Goal: Information Seeking & Learning: Learn about a topic

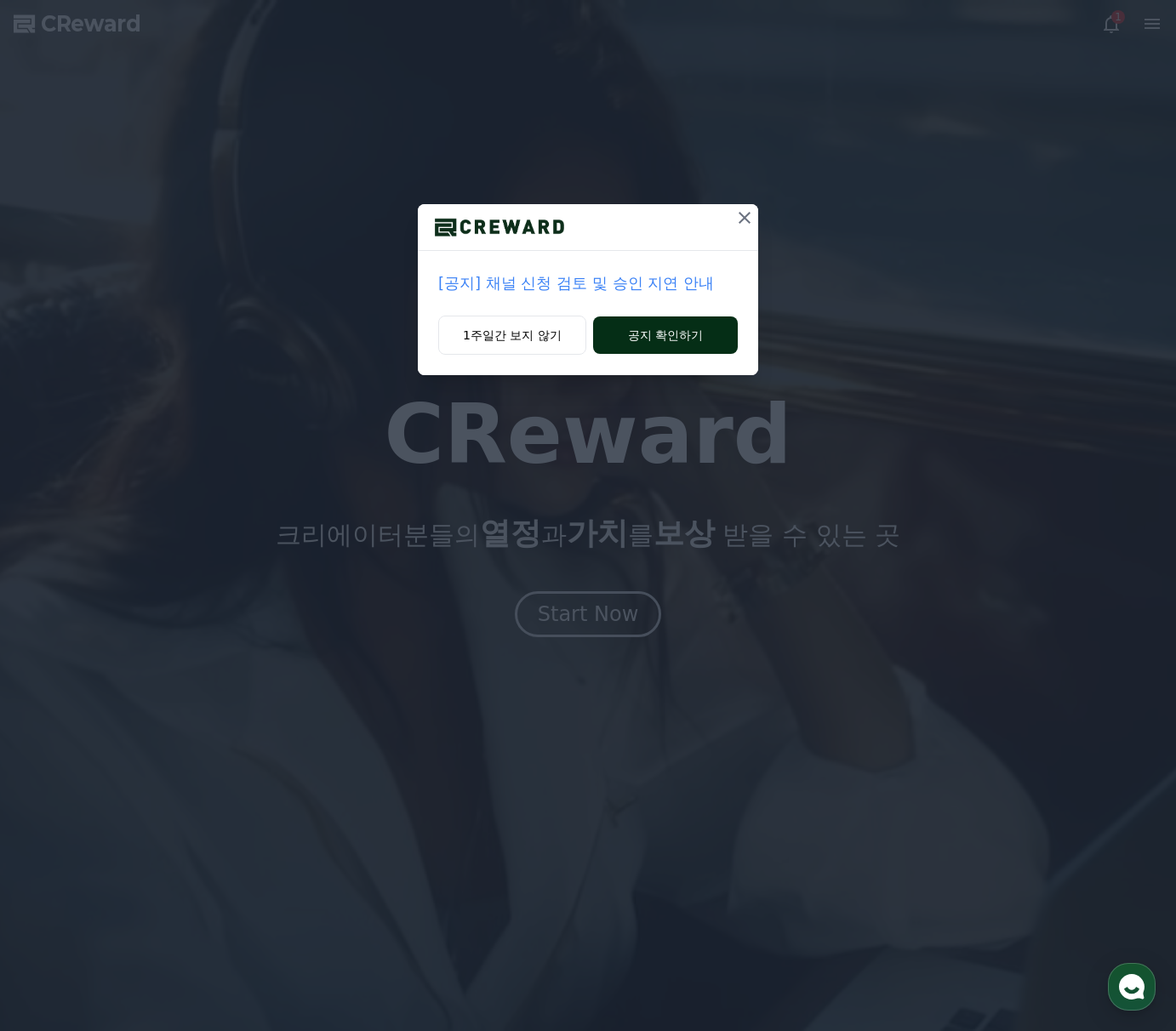
click at [631, 333] on button "공지 확인하기" at bounding box center [666, 335] width 145 height 37
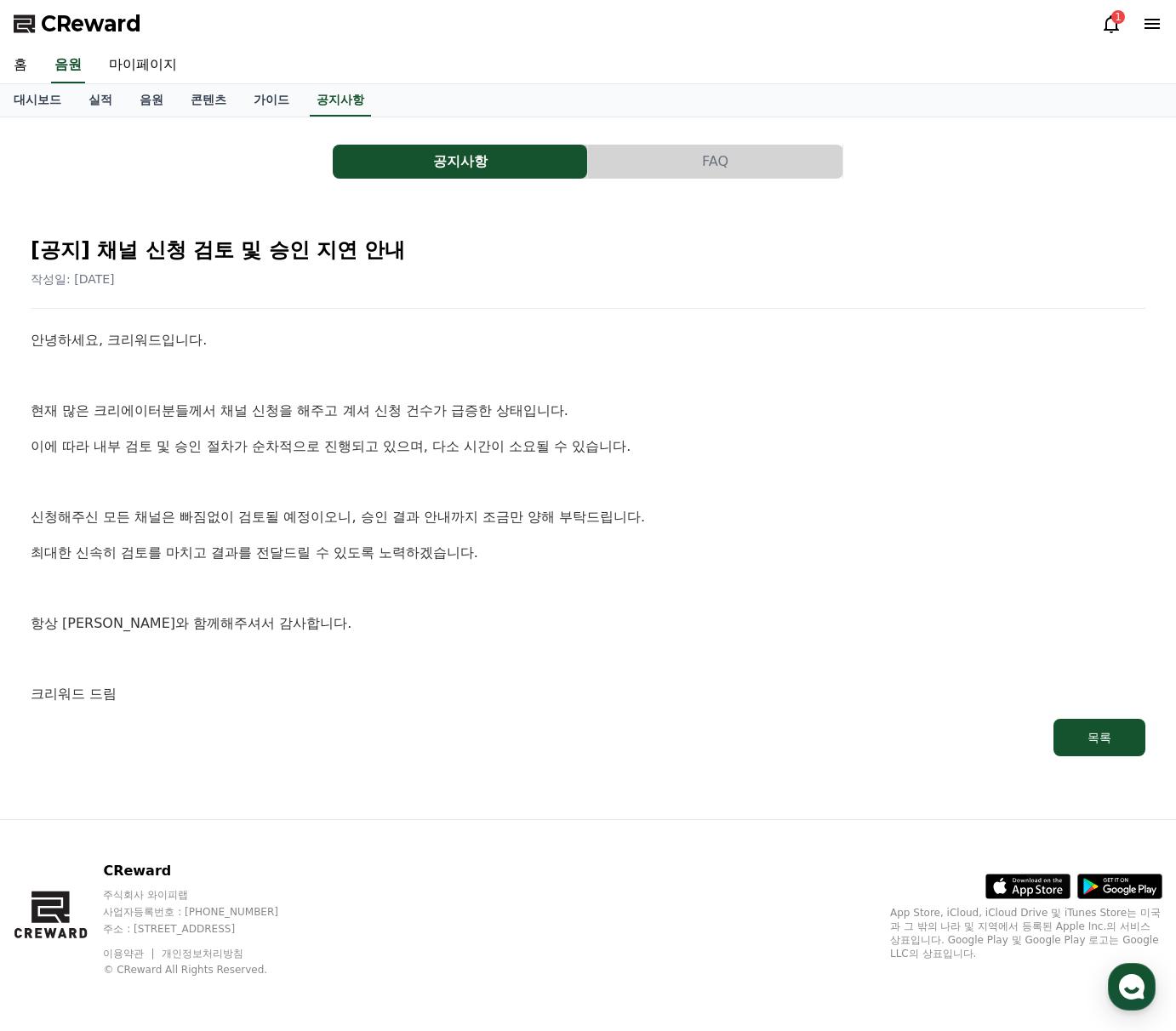
drag, startPoint x: 1084, startPoint y: 16, endPoint x: 1093, endPoint y: 16, distance: 9.0
click at [1084, 16] on div "CReward 1" at bounding box center [588, 24] width 1176 height 48
click at [1094, 17] on div "CReward 1" at bounding box center [588, 24] width 1176 height 48
click at [1108, 19] on icon at bounding box center [1111, 24] width 15 height 18
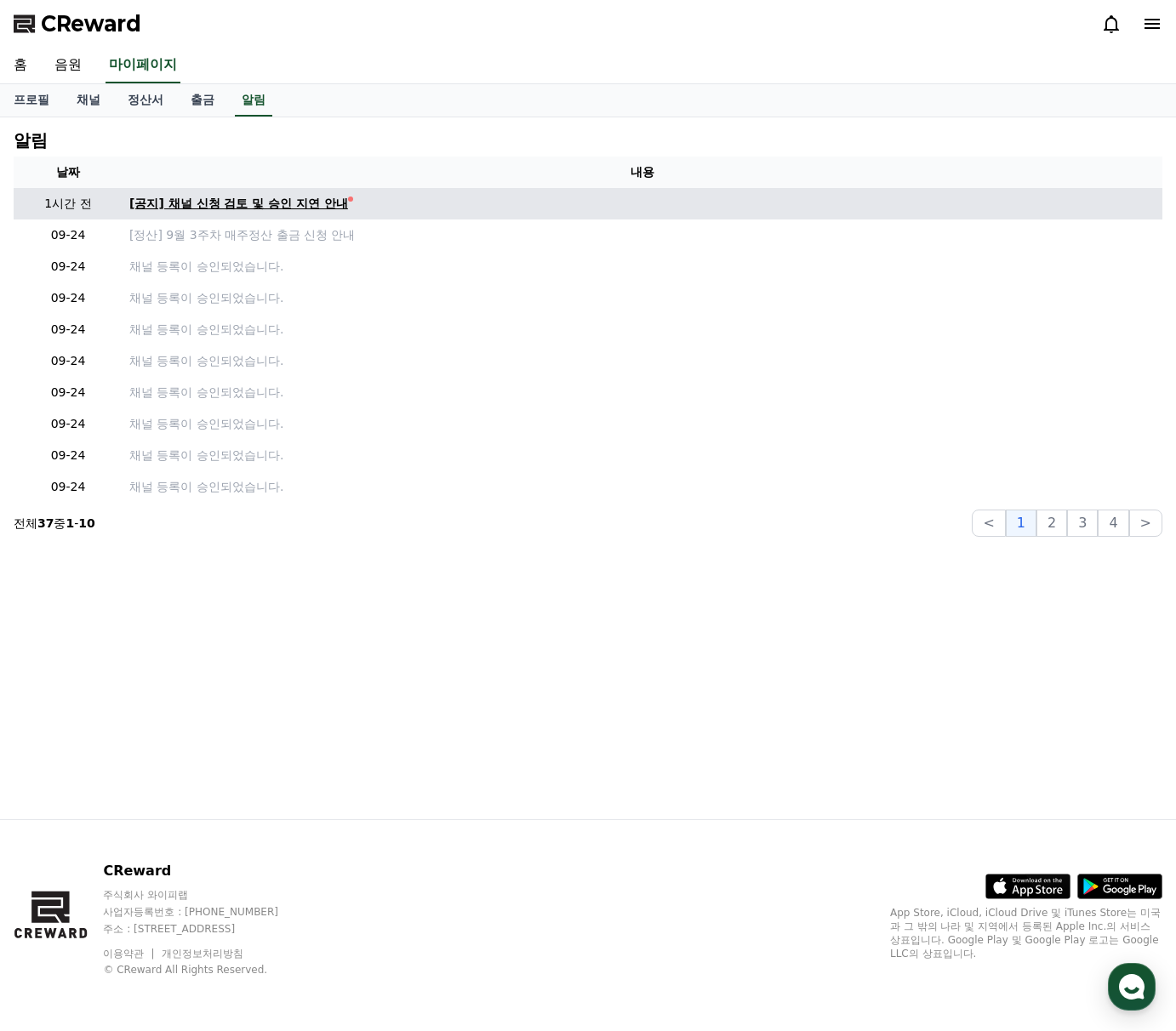
click at [211, 195] on div "[공지] 채널 신청 검토 및 승인 지연 안내" at bounding box center [238, 204] width 219 height 18
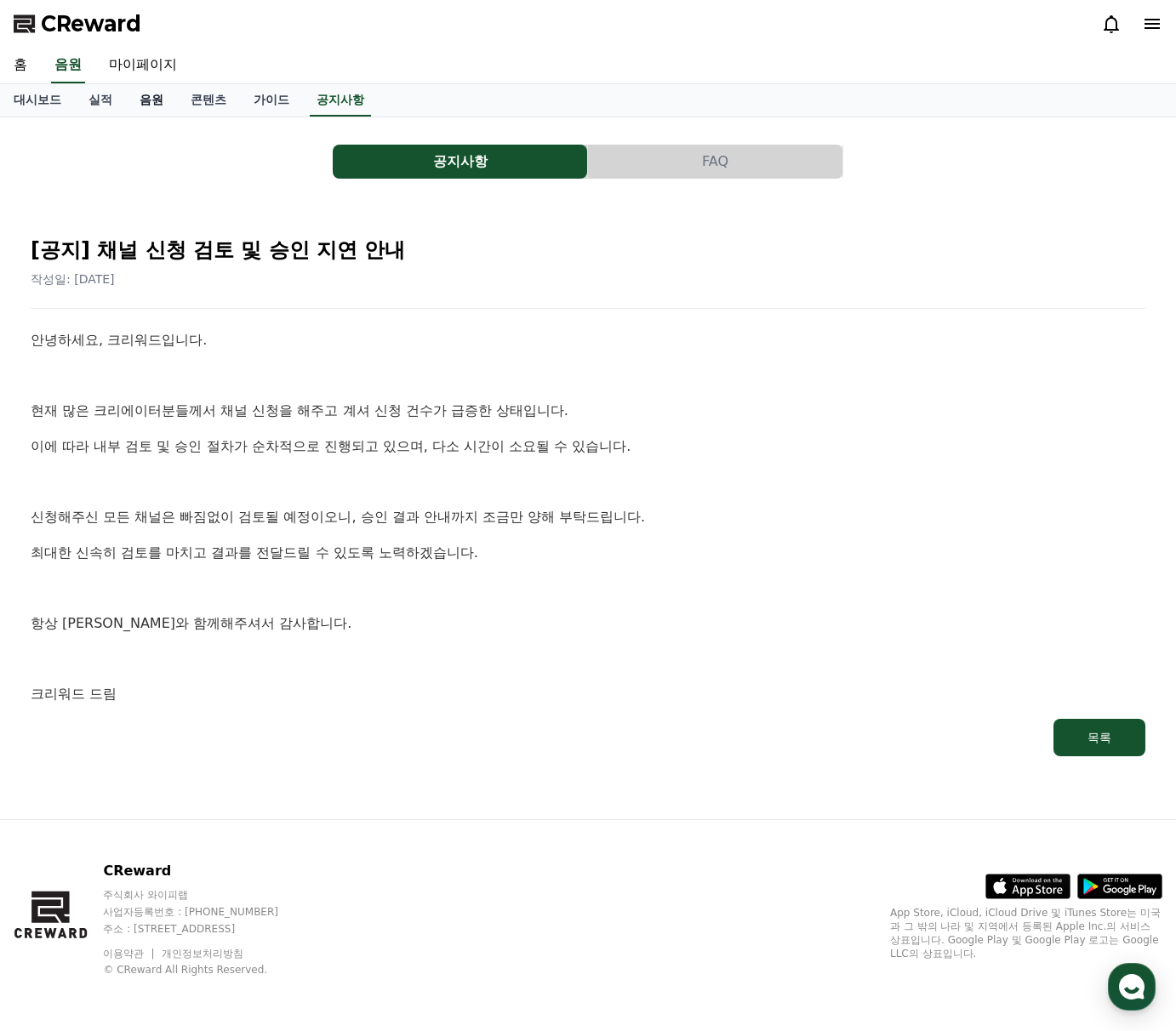
click at [140, 97] on link "음원" at bounding box center [152, 100] width 51 height 33
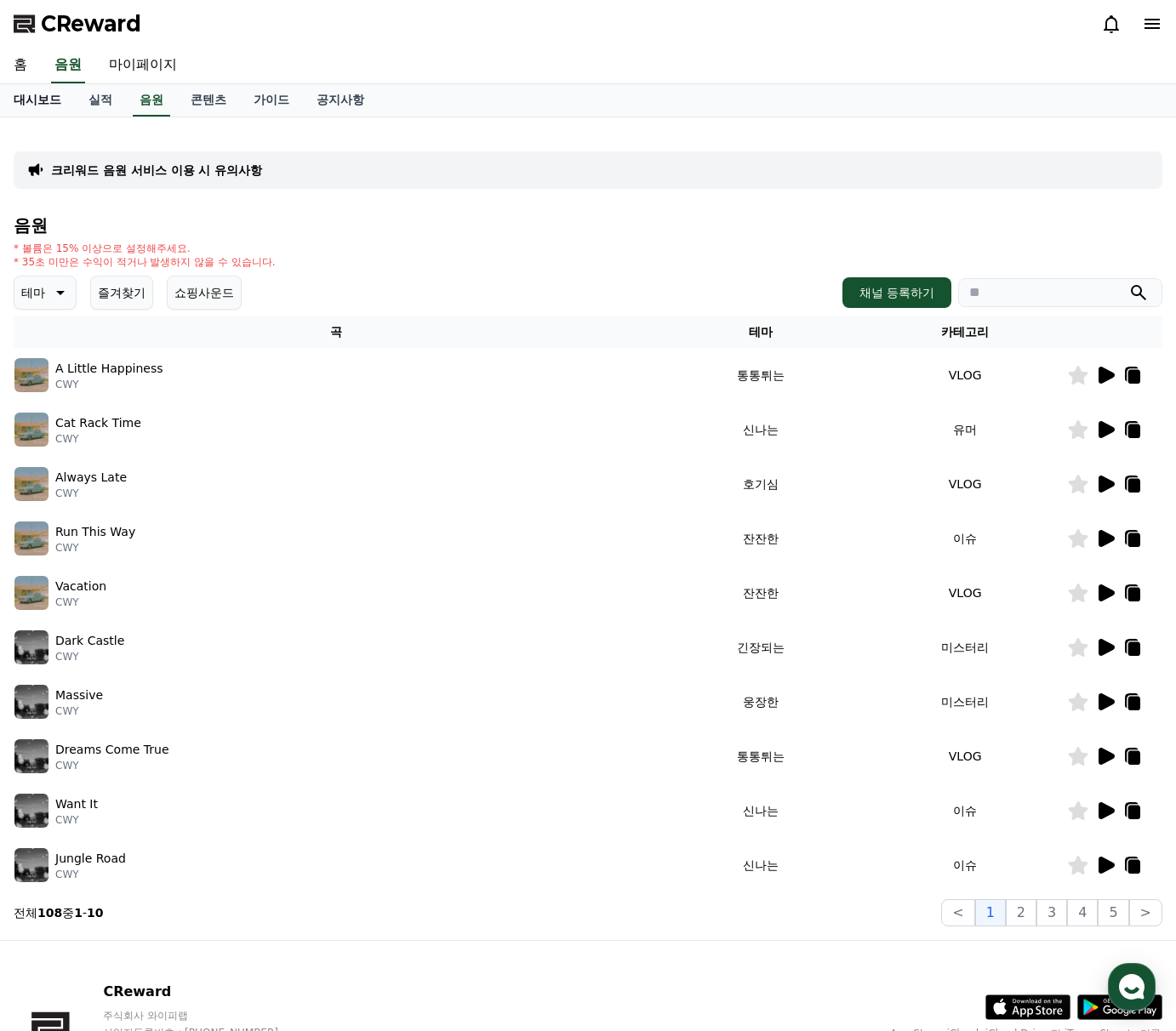
click at [42, 93] on link "대시보드" at bounding box center [37, 100] width 75 height 33
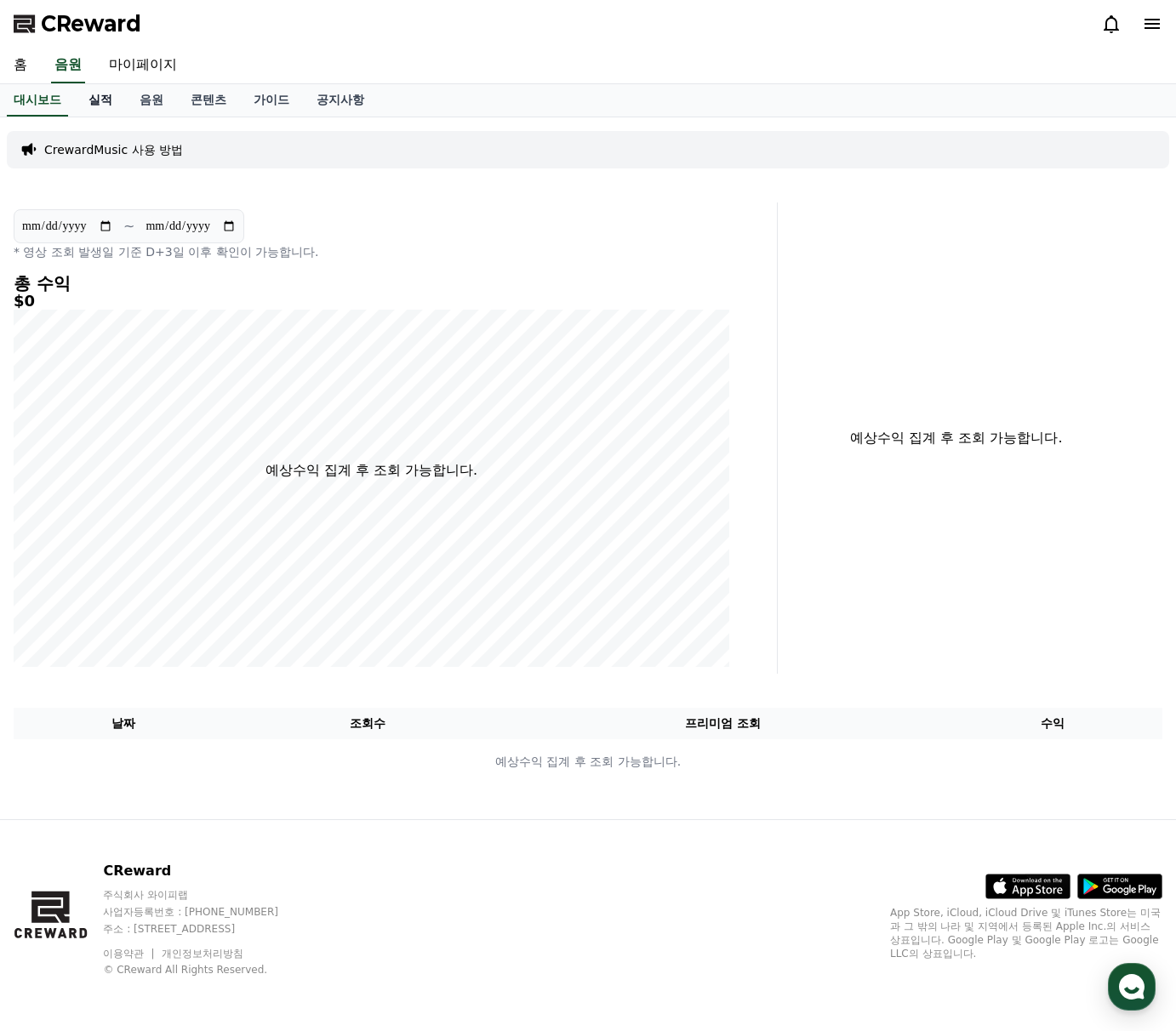
click at [87, 98] on link "실적" at bounding box center [101, 100] width 51 height 33
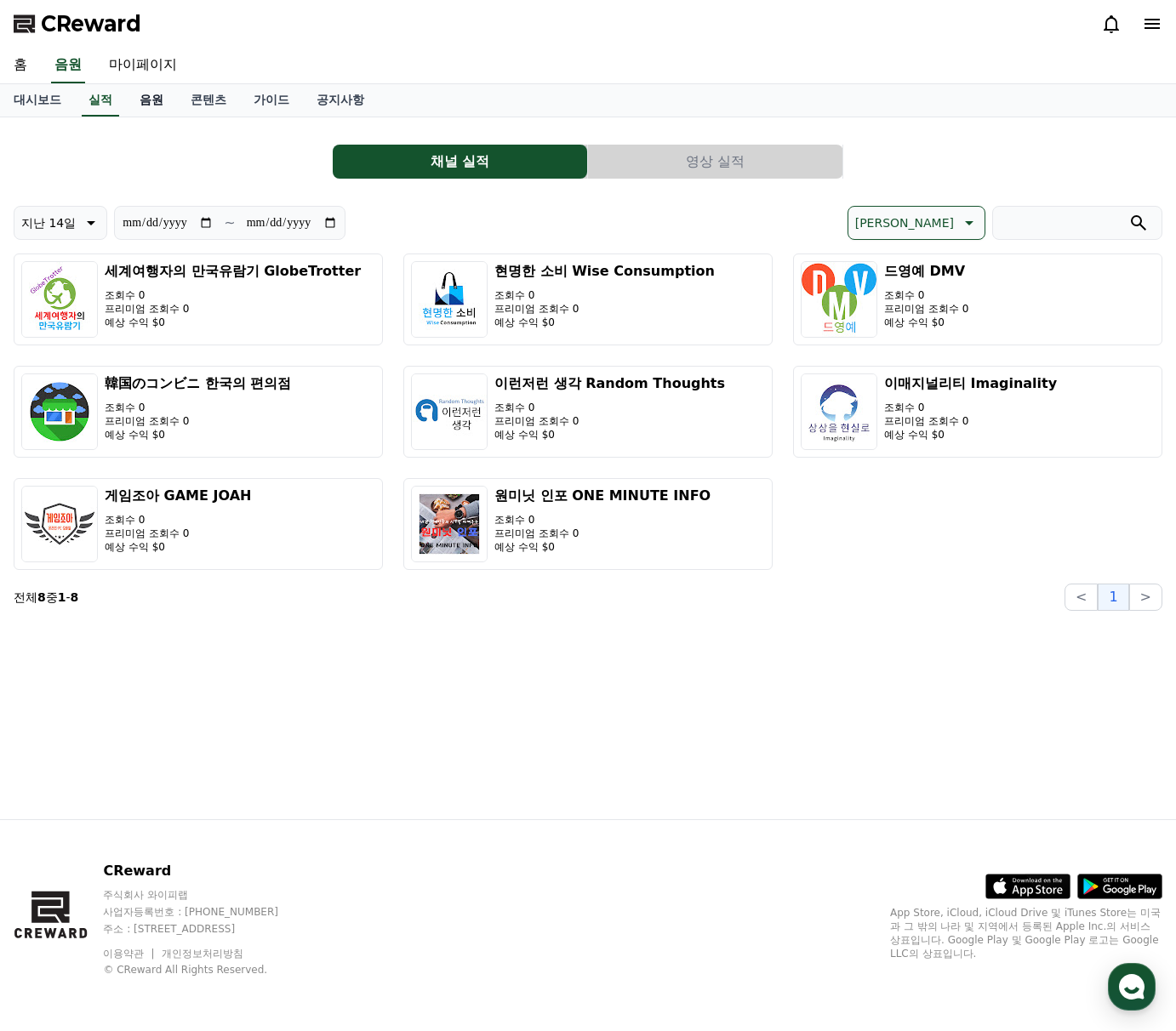
click at [146, 101] on link "음원" at bounding box center [152, 100] width 51 height 33
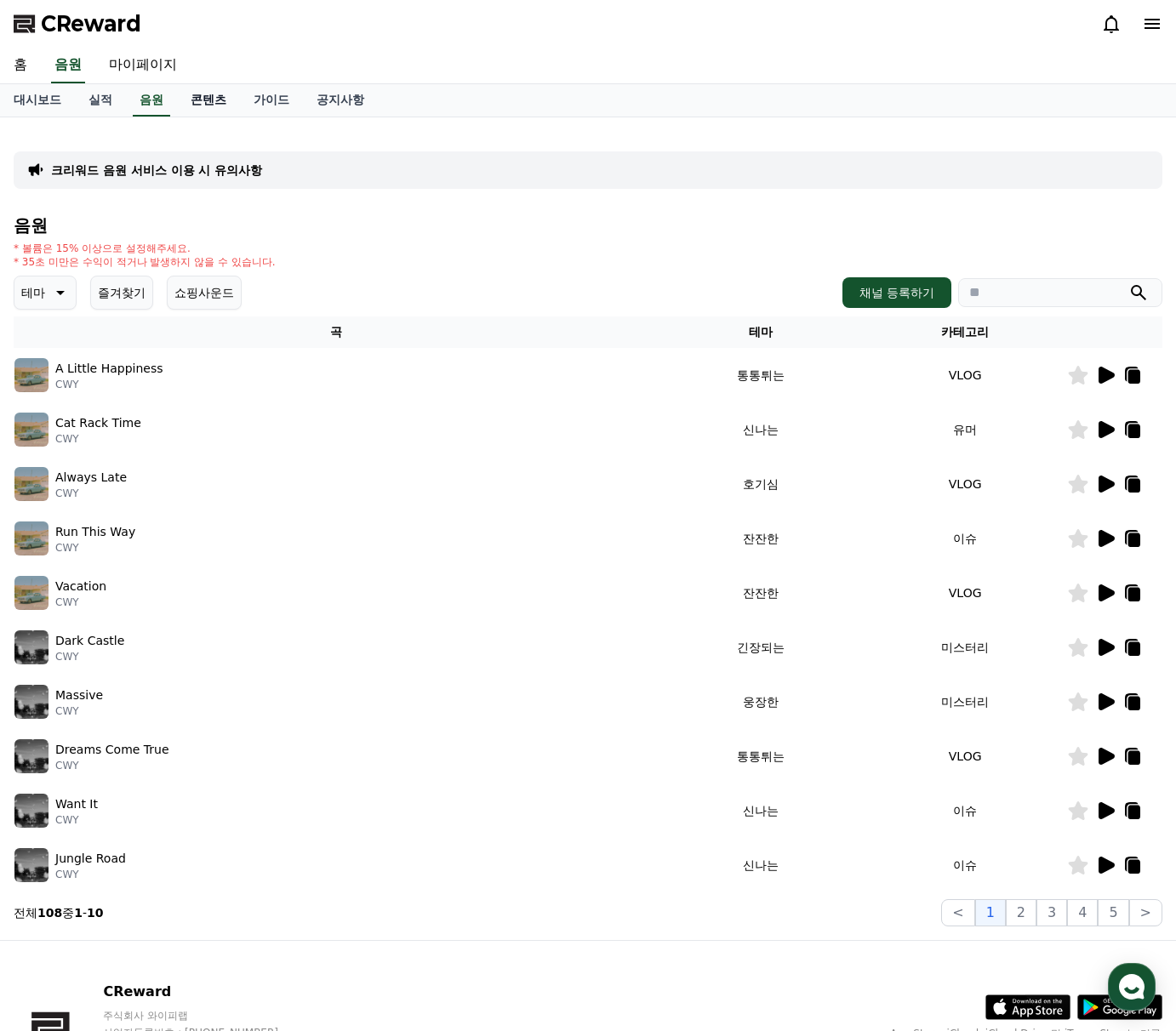
click at [231, 102] on link "콘텐츠" at bounding box center [207, 100] width 63 height 33
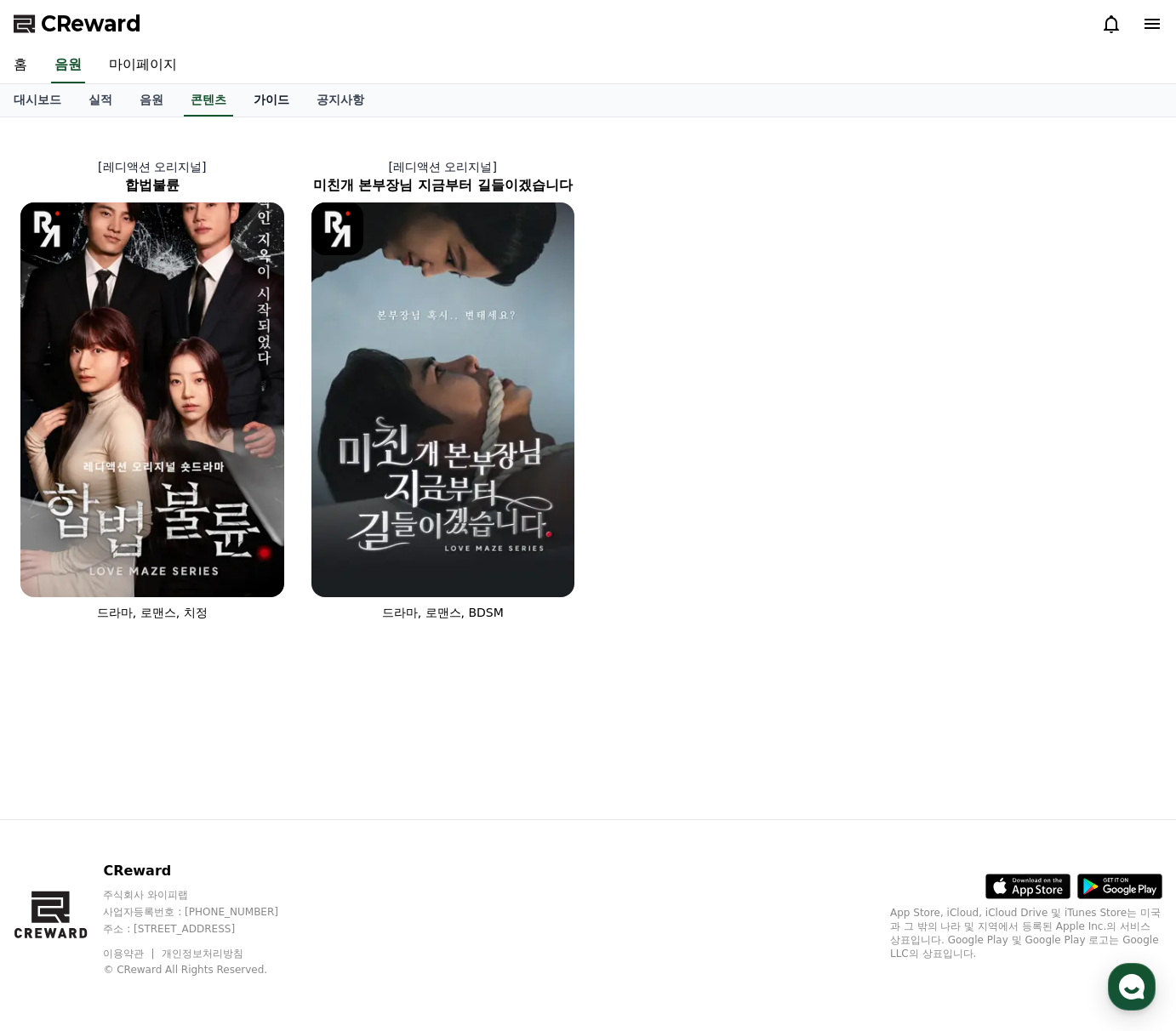
click at [284, 98] on link "가이드" at bounding box center [271, 100] width 63 height 33
